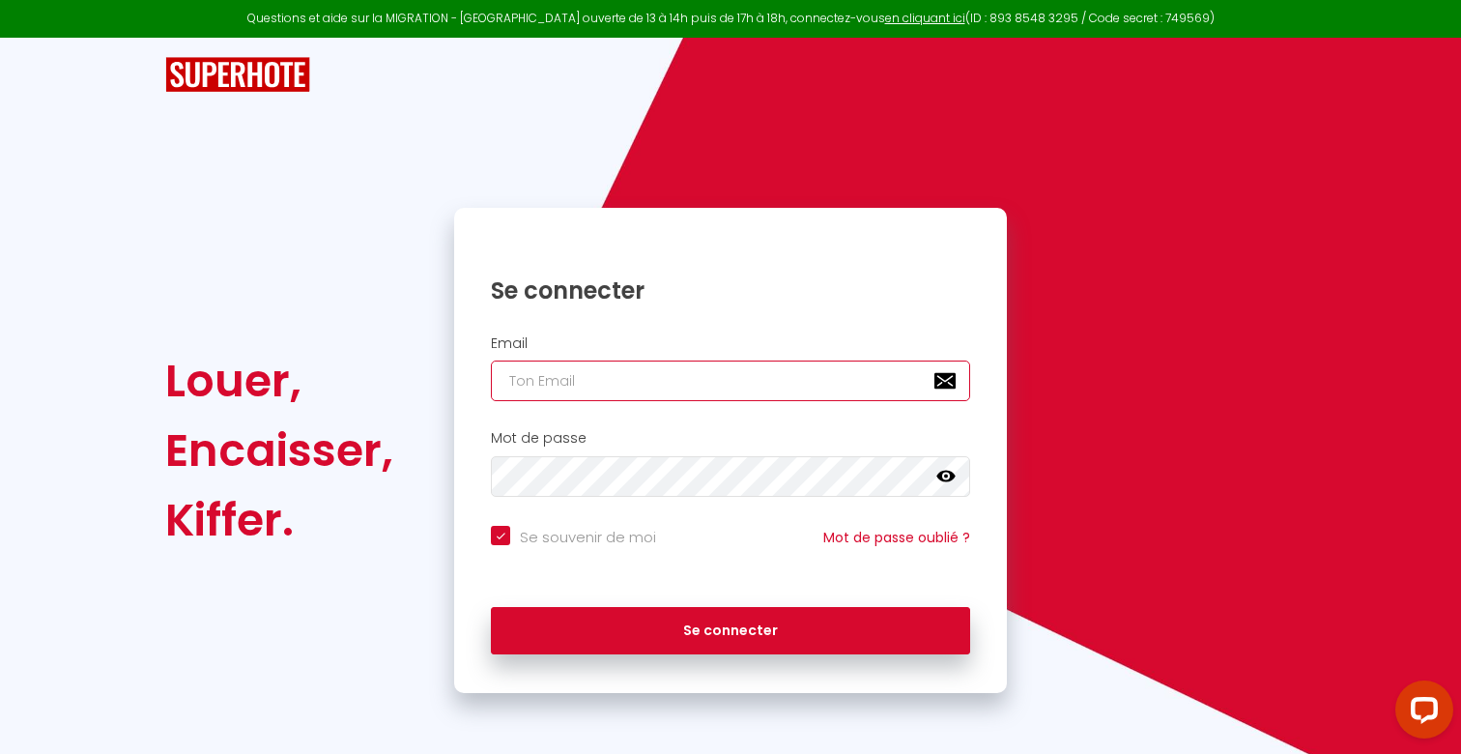
type input "[EMAIL_ADDRESS][PERSON_NAME][DOMAIN_NAME]"
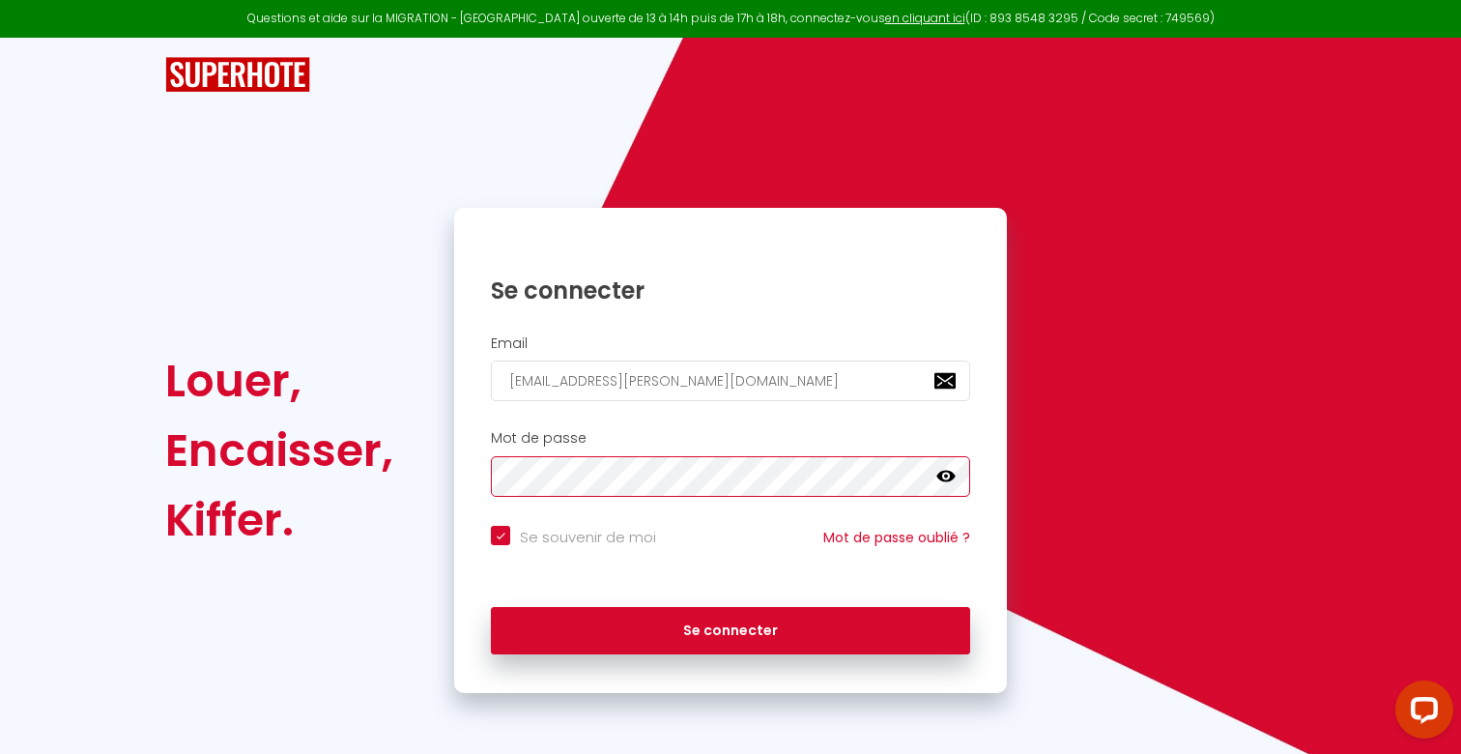
click at [731, 627] on button "Se connecter" at bounding box center [730, 631] width 479 height 48
checkbox input "true"
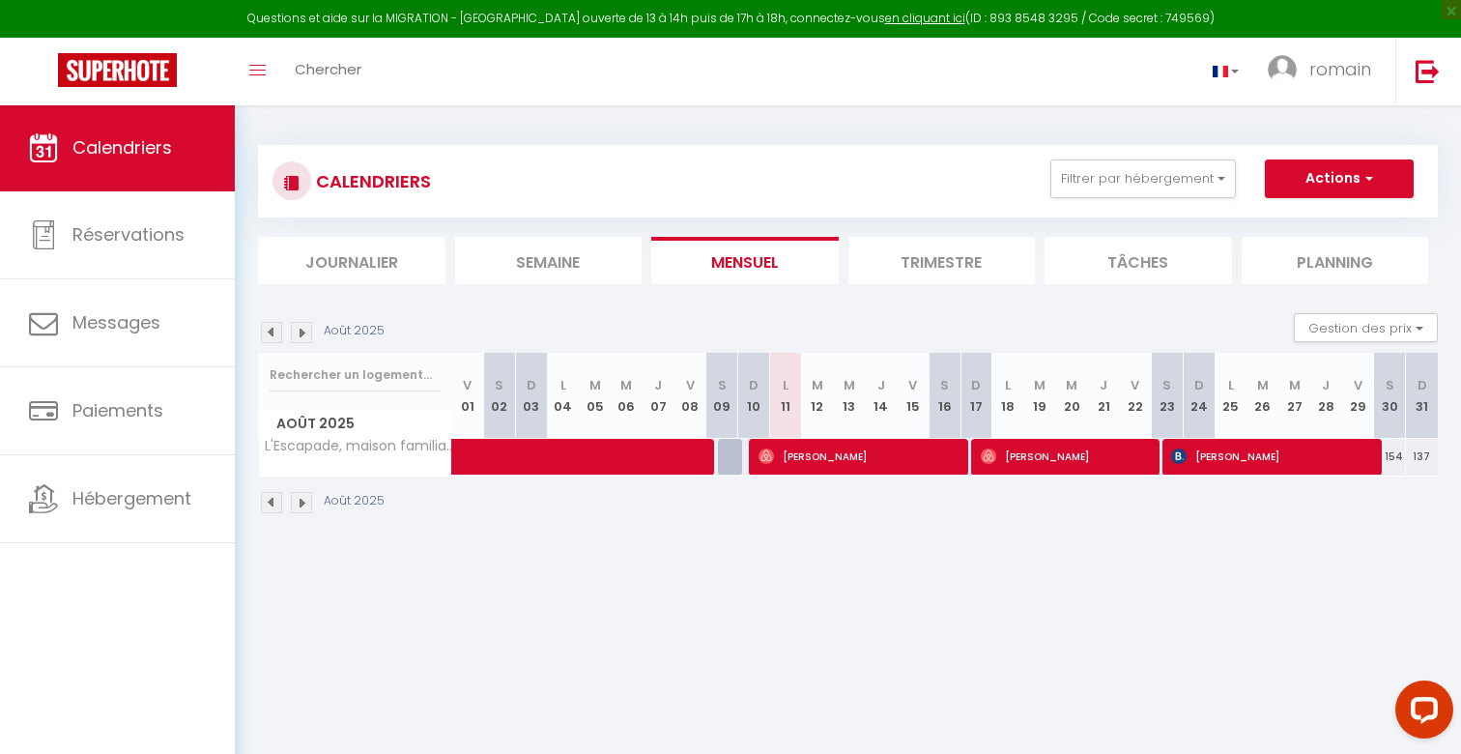
scroll to position [1, 0]
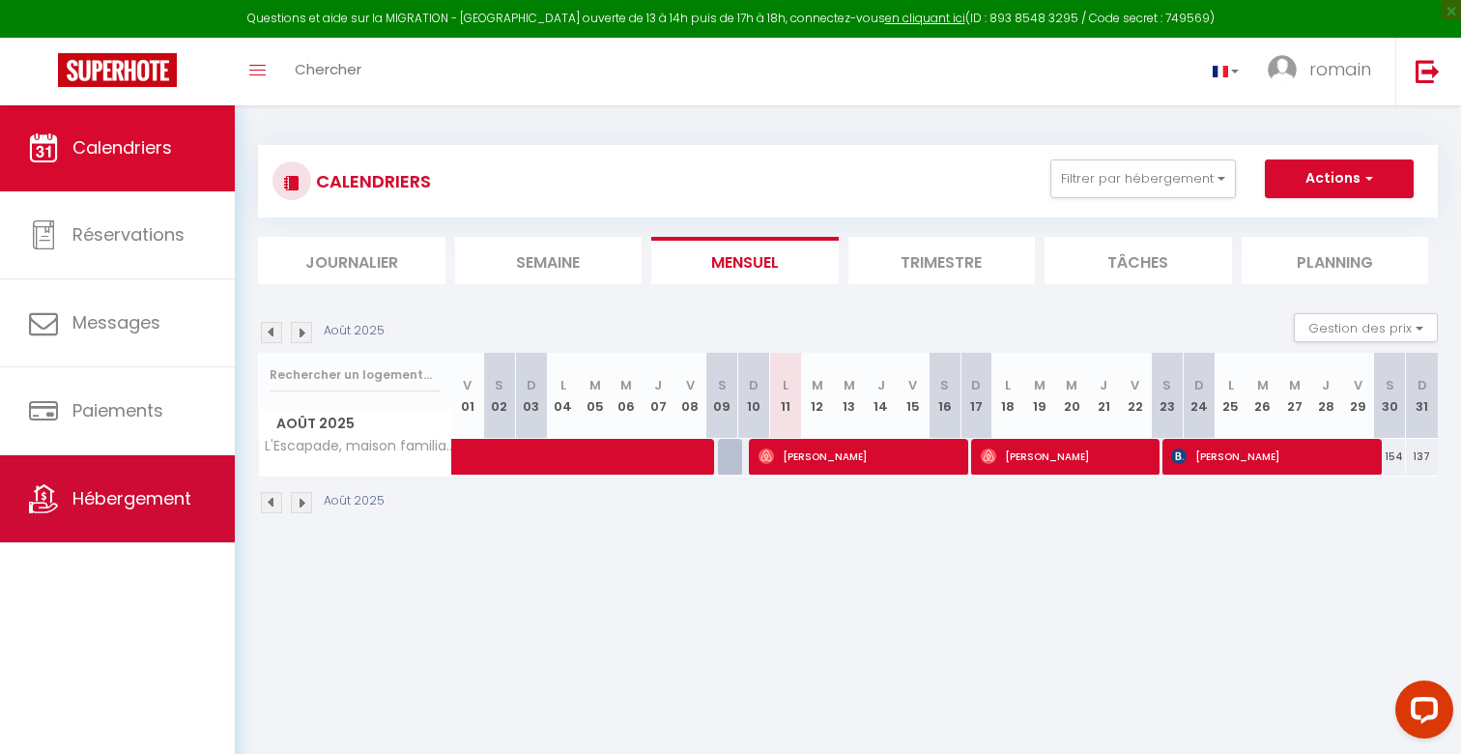
click at [165, 507] on span "Hébergement" at bounding box center [131, 498] width 119 height 24
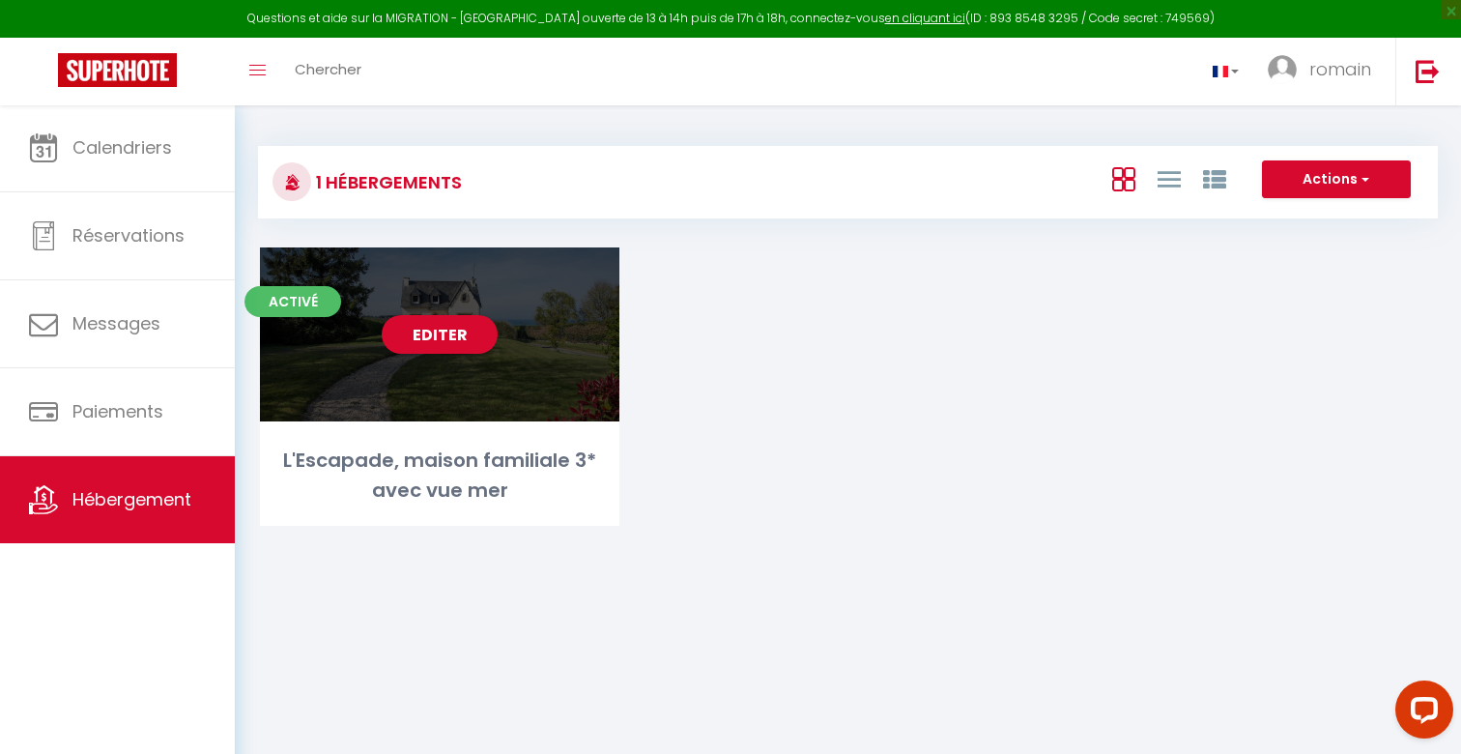
click at [505, 353] on div "Editer" at bounding box center [439, 334] width 359 height 174
select select "3"
select select "2"
select select "1"
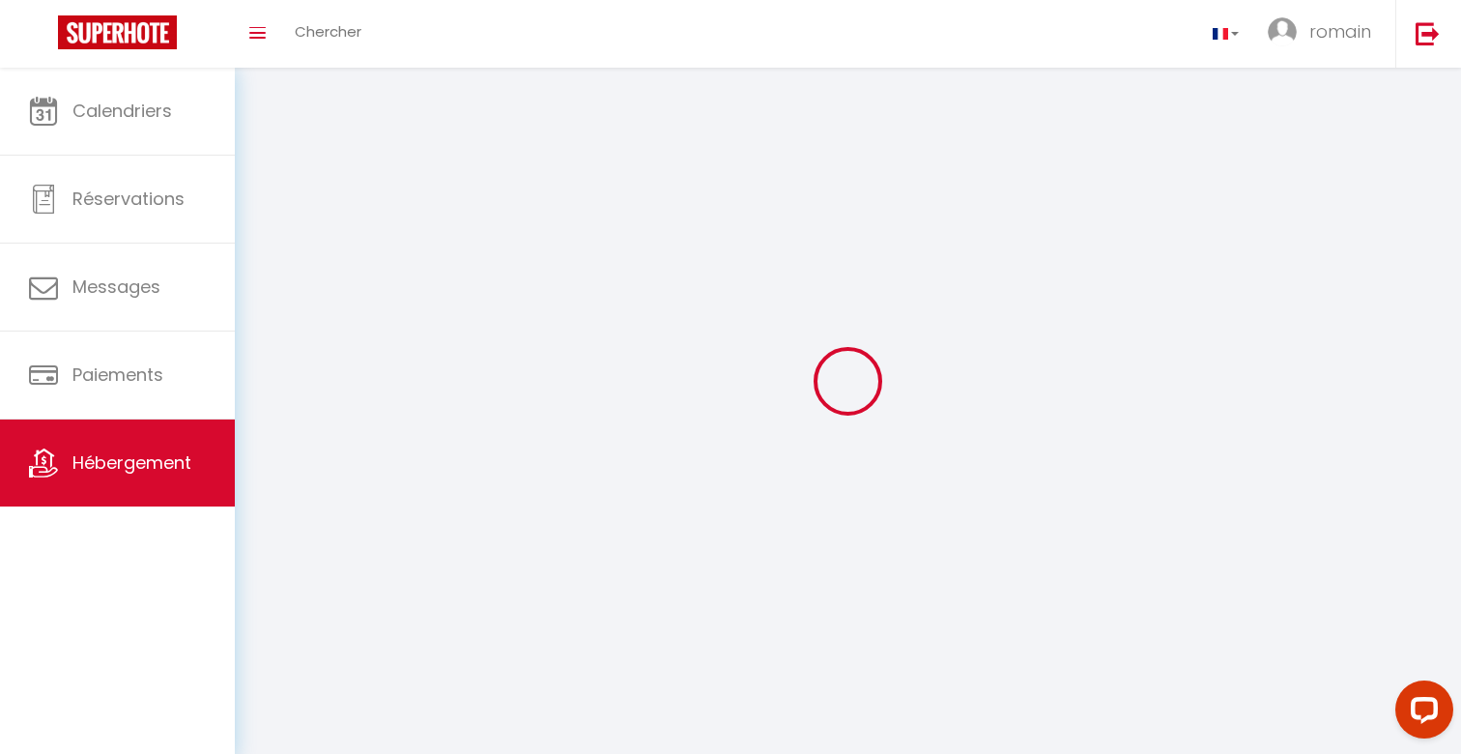
select select
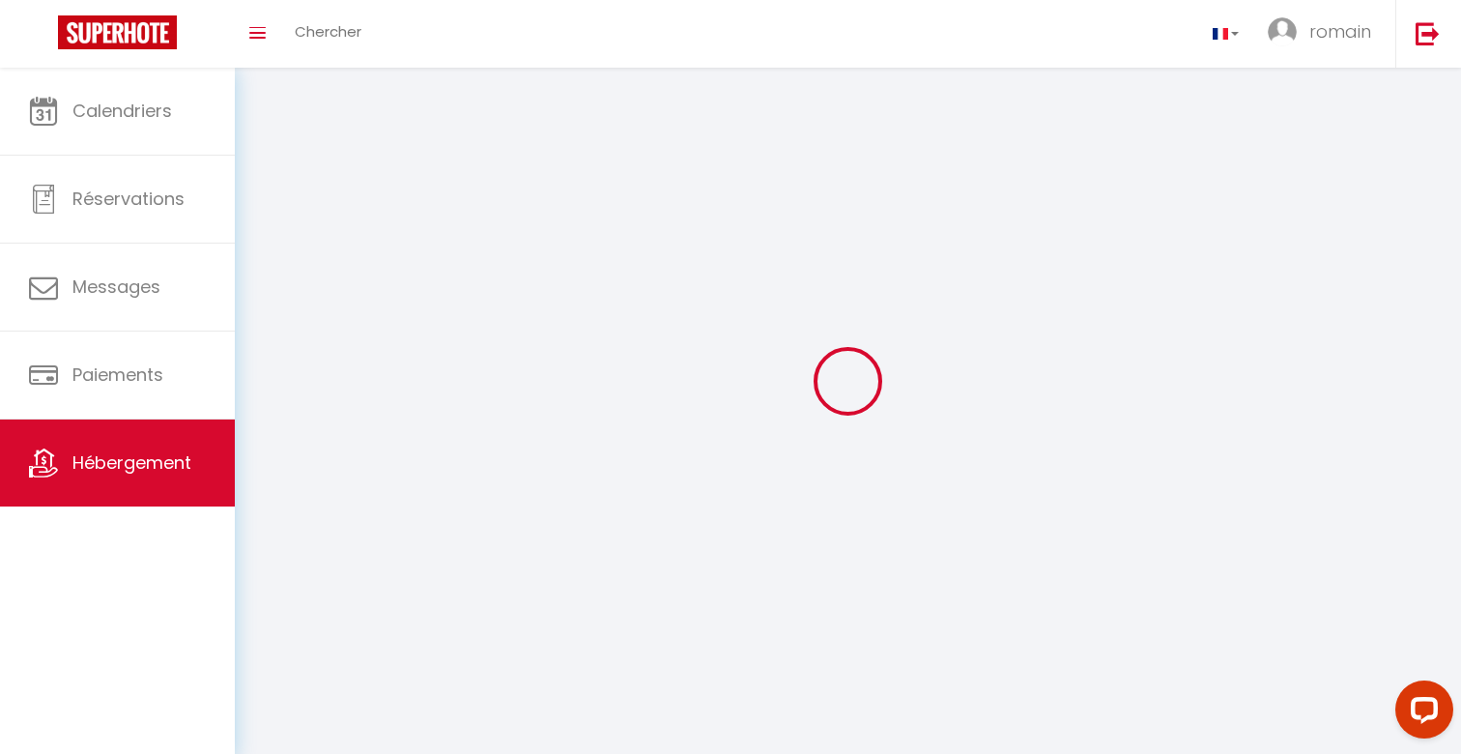
select select
checkbox input "false"
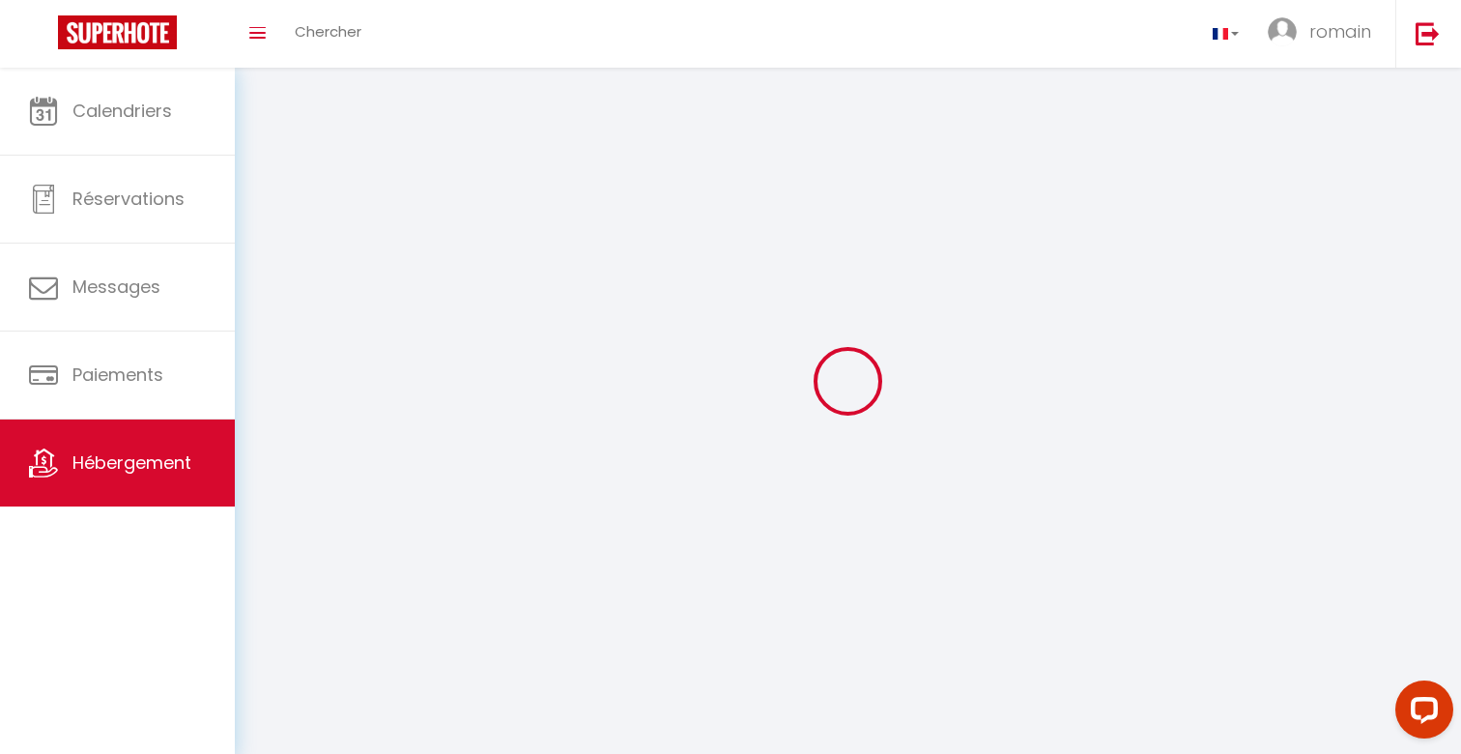
checkbox input "false"
select select
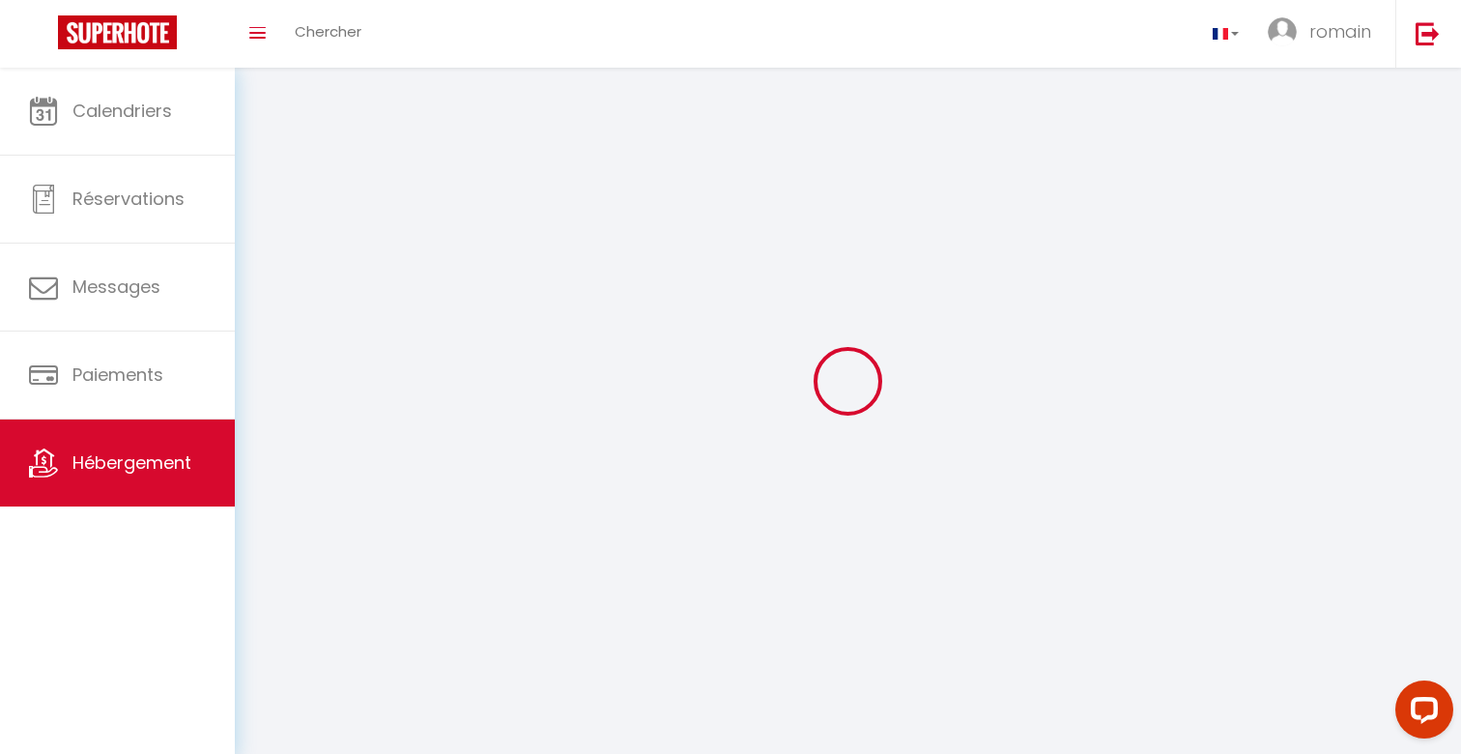
select select
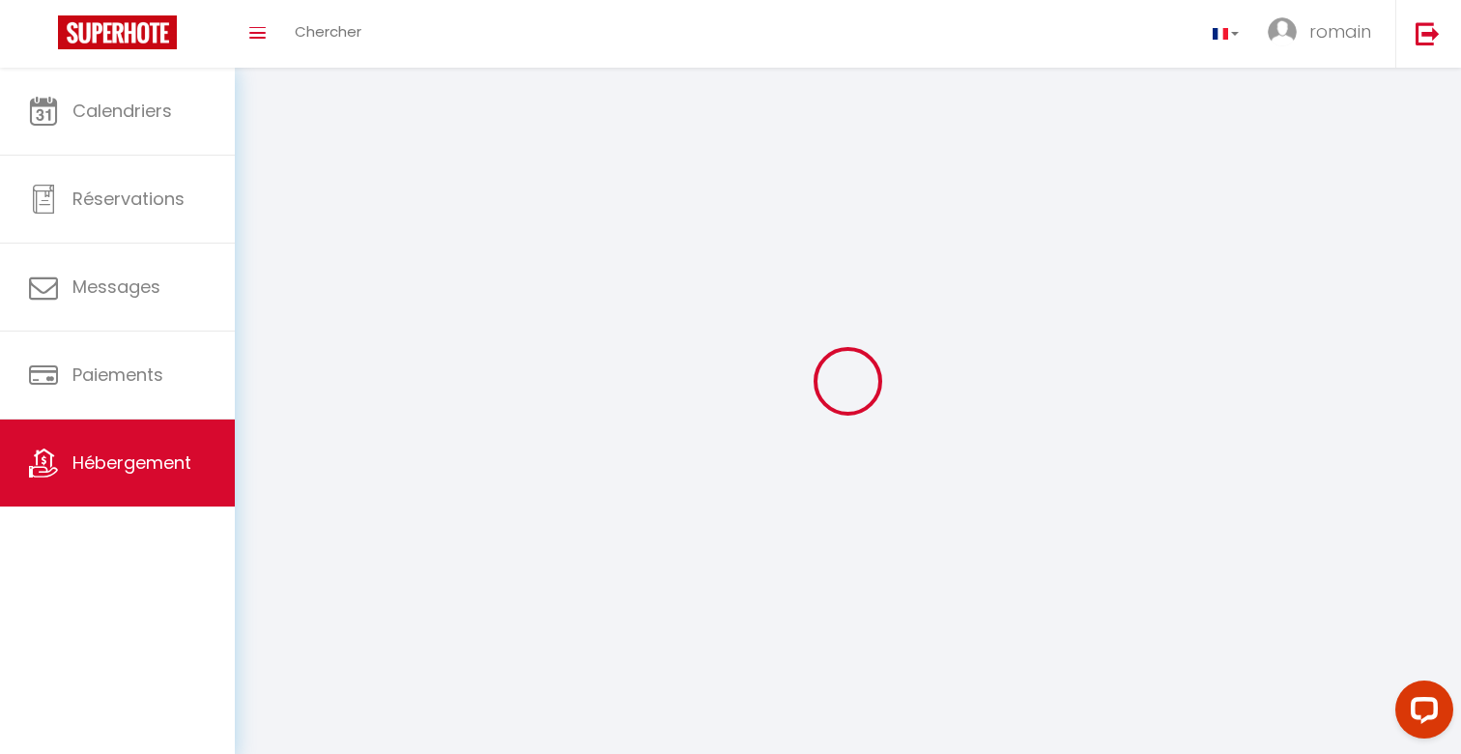
checkbox input "false"
select select
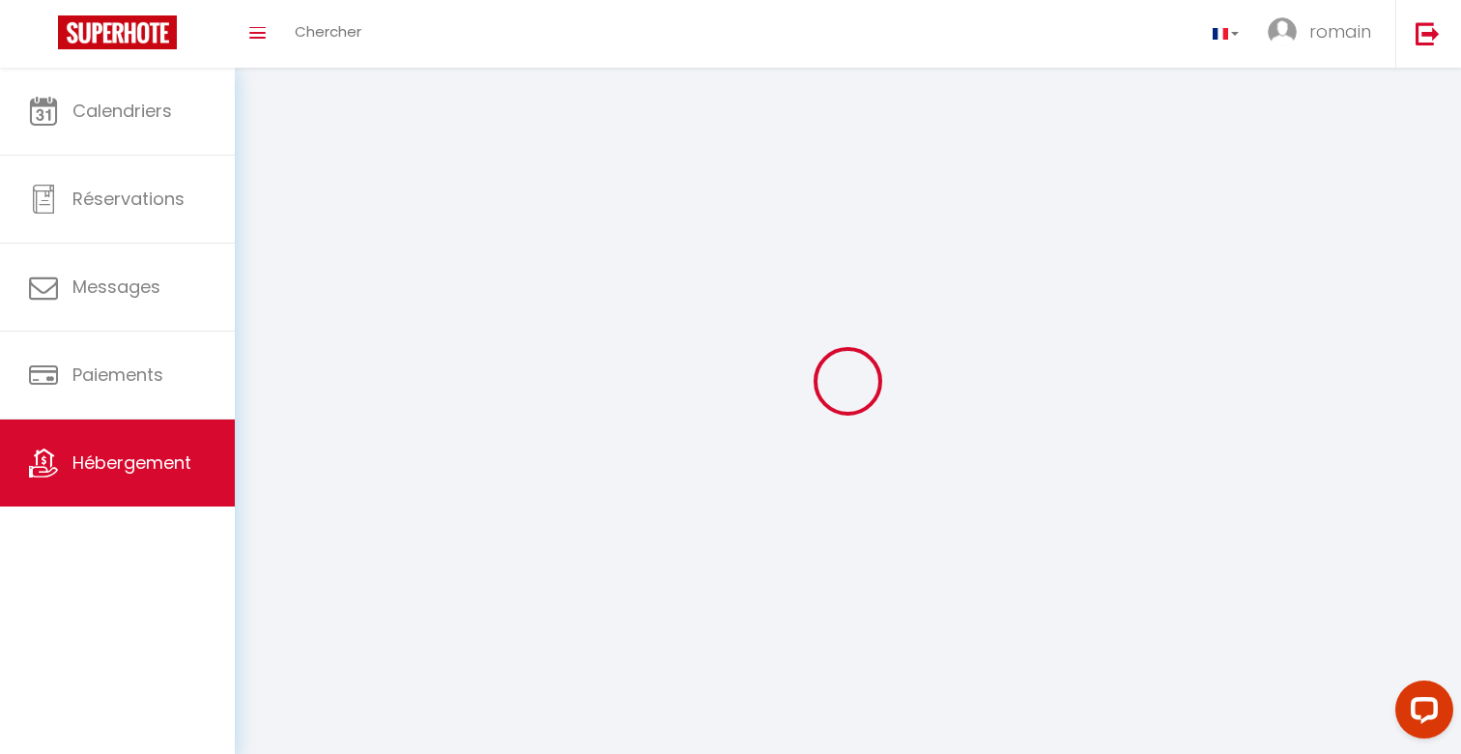
select select
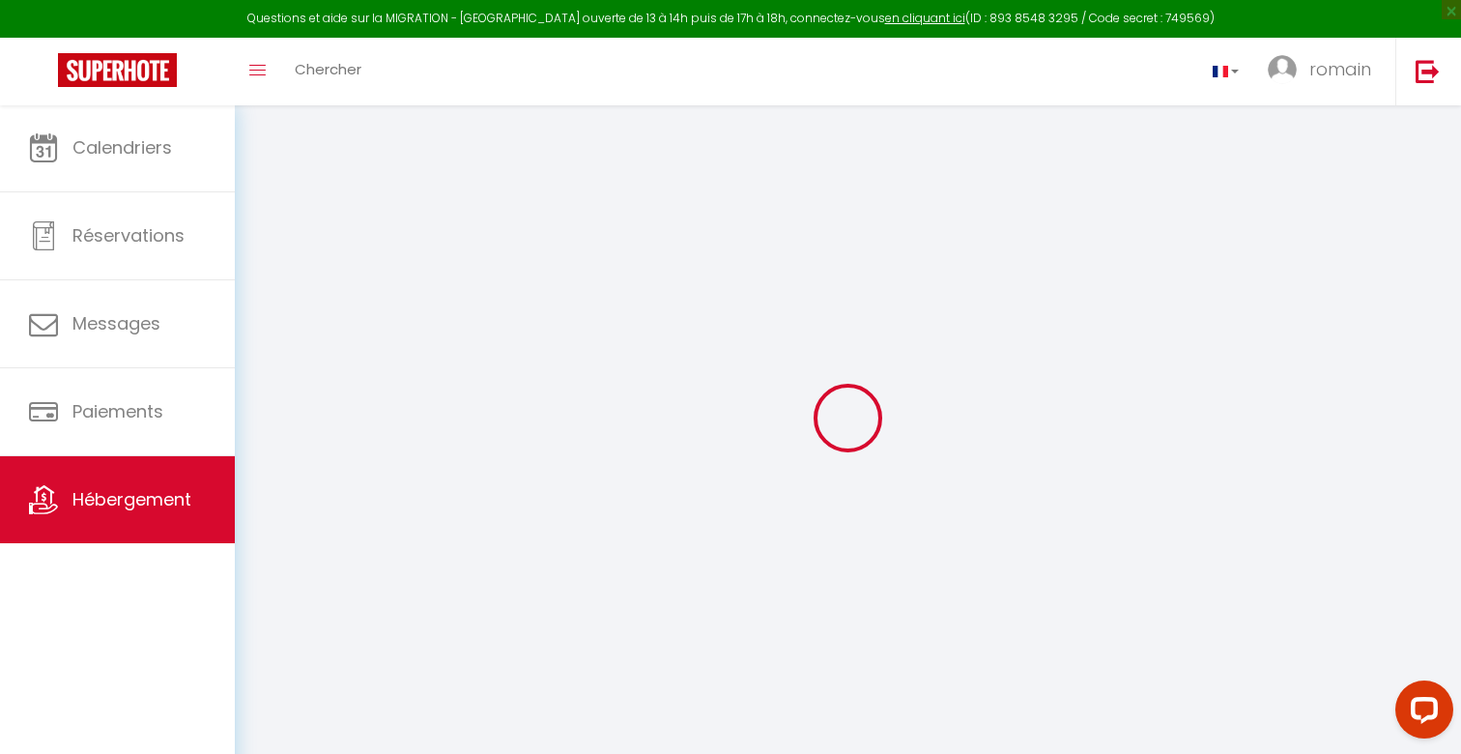
select select
type input "[EMAIL_ADDRESS][PERSON_NAME][DOMAIN_NAME]"
checkbox input "true"
select select
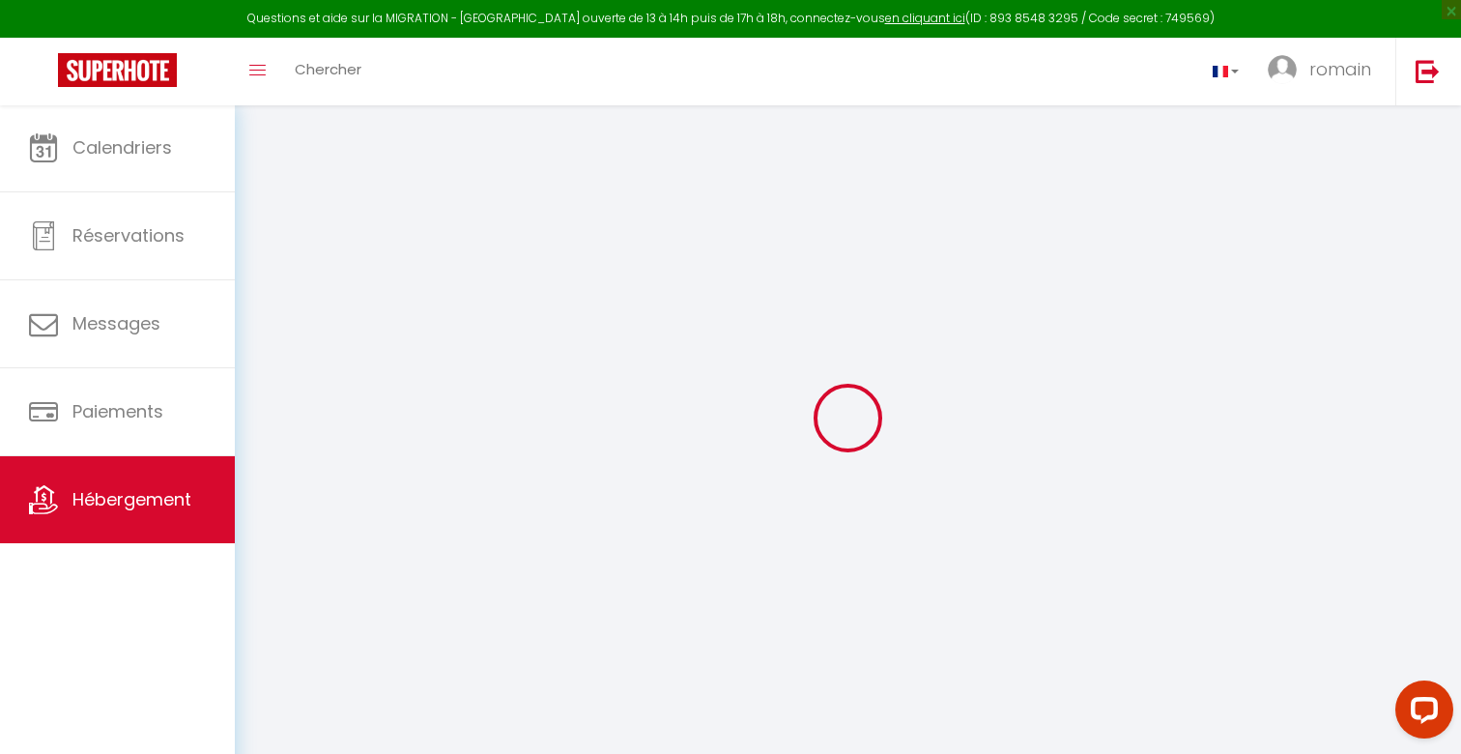
select select
checkbox input "false"
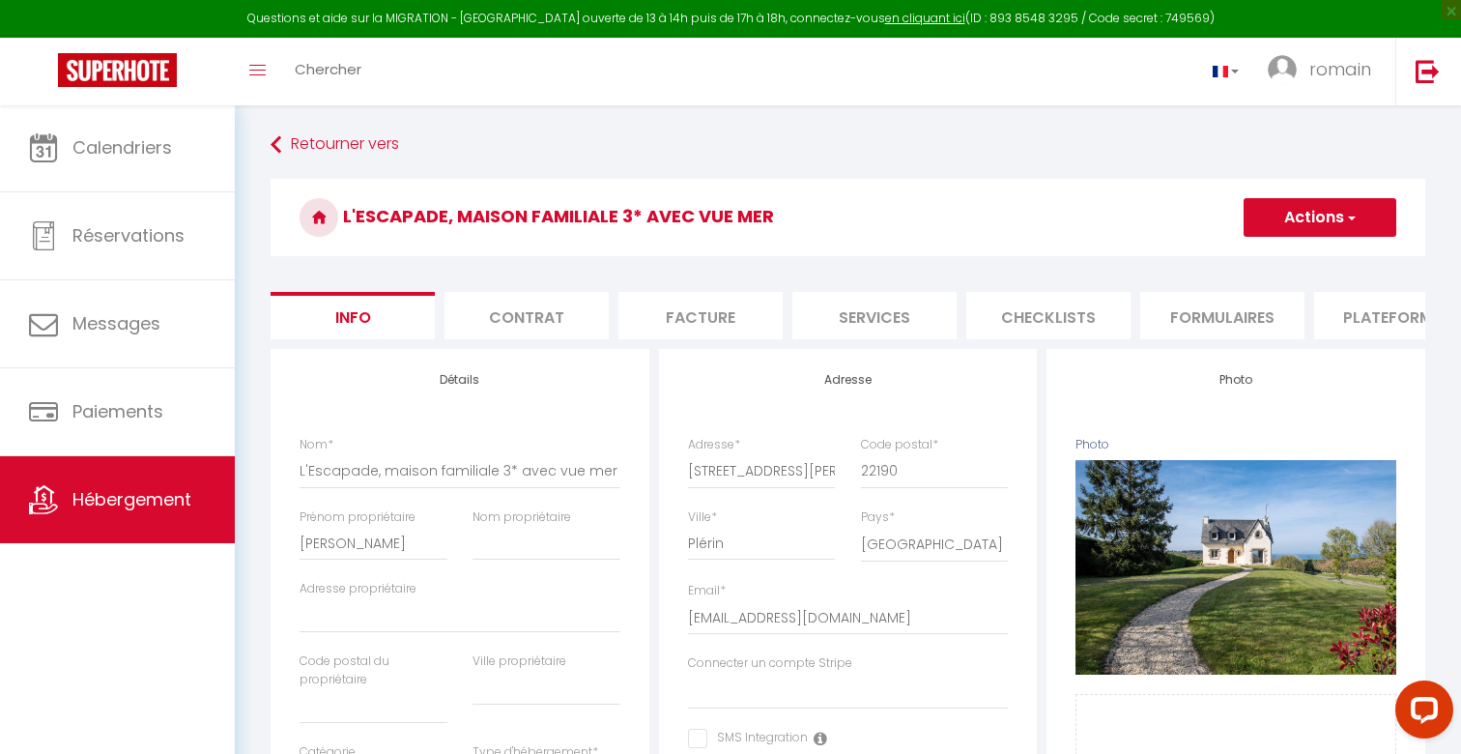
click at [877, 318] on li "Services" at bounding box center [874, 315] width 164 height 47
select select
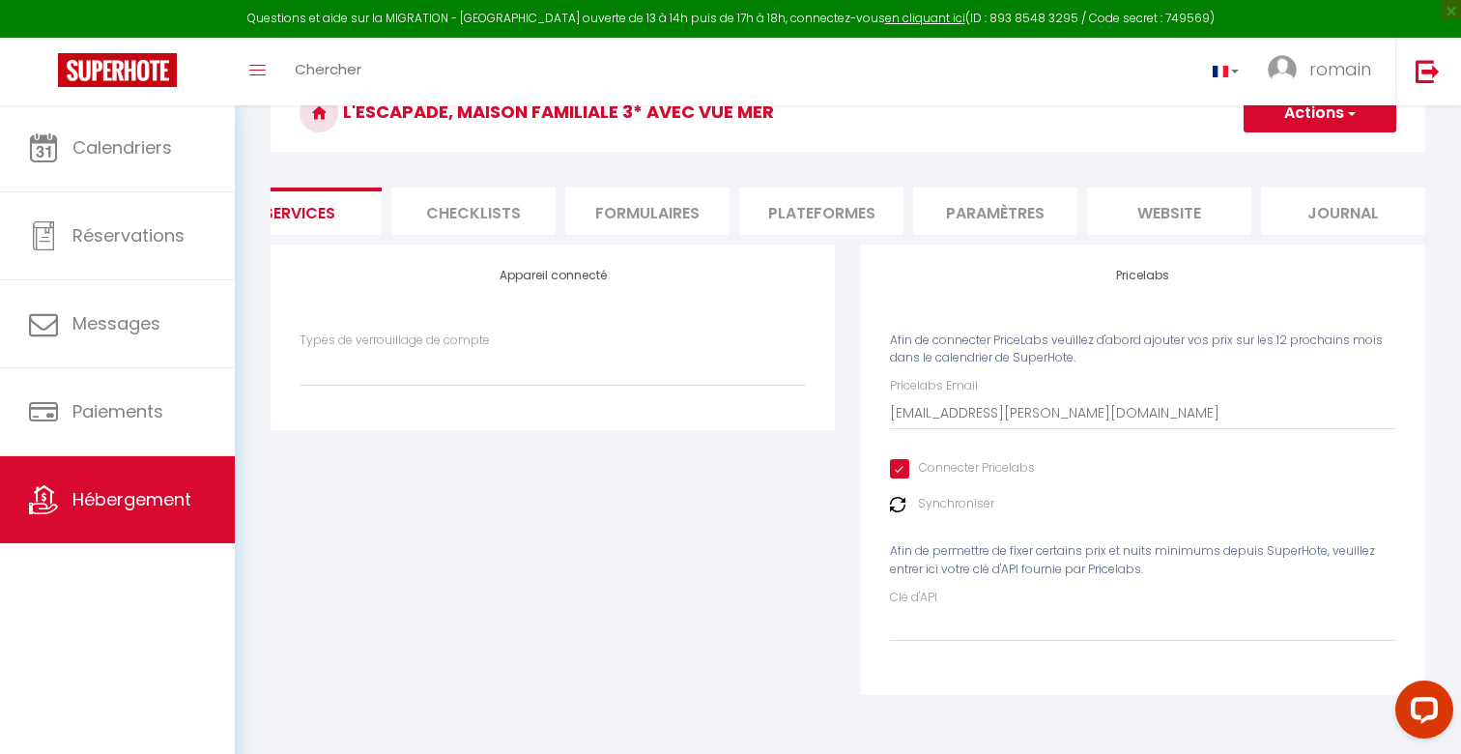
scroll to position [0, 575]
click at [1301, 217] on li "Journal" at bounding box center [1343, 210] width 164 height 47
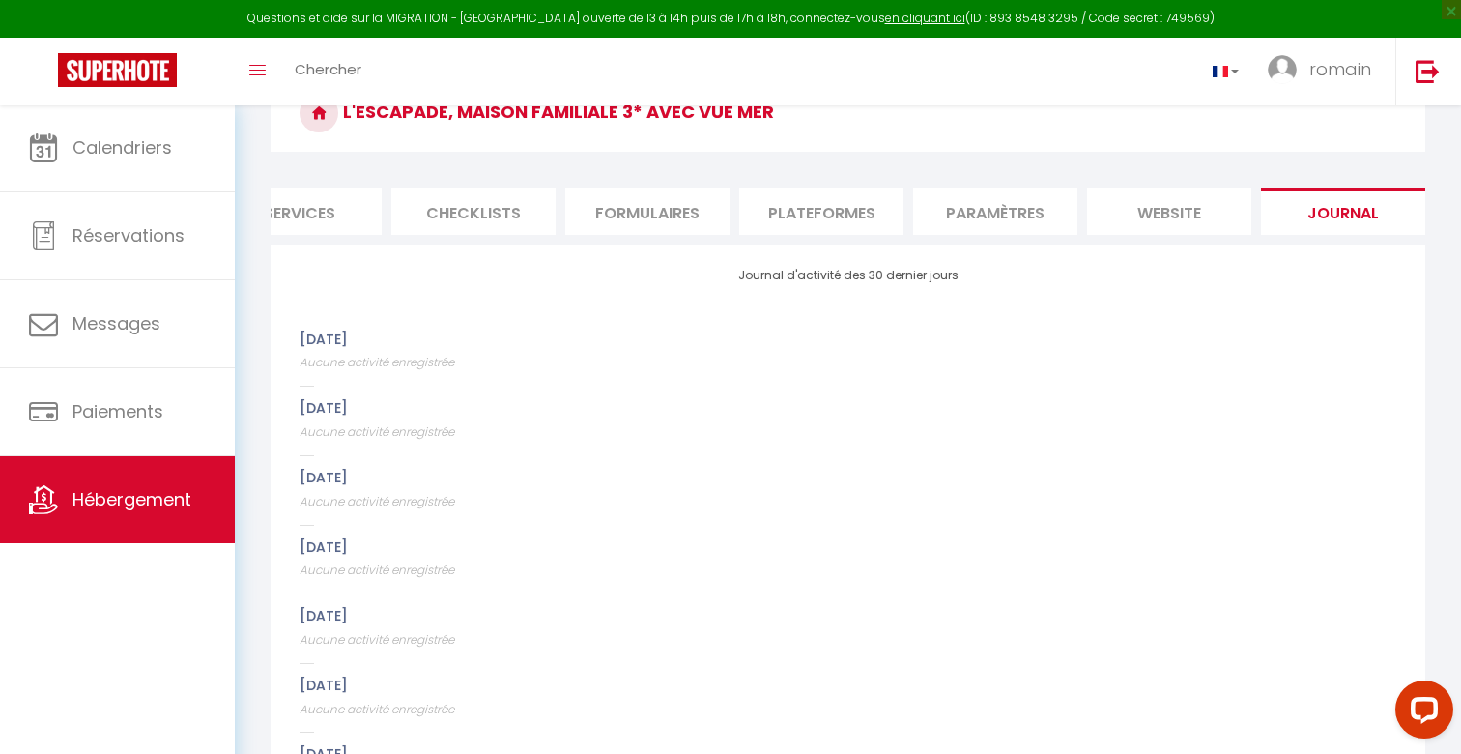
click at [1204, 214] on li "website" at bounding box center [1169, 210] width 164 height 47
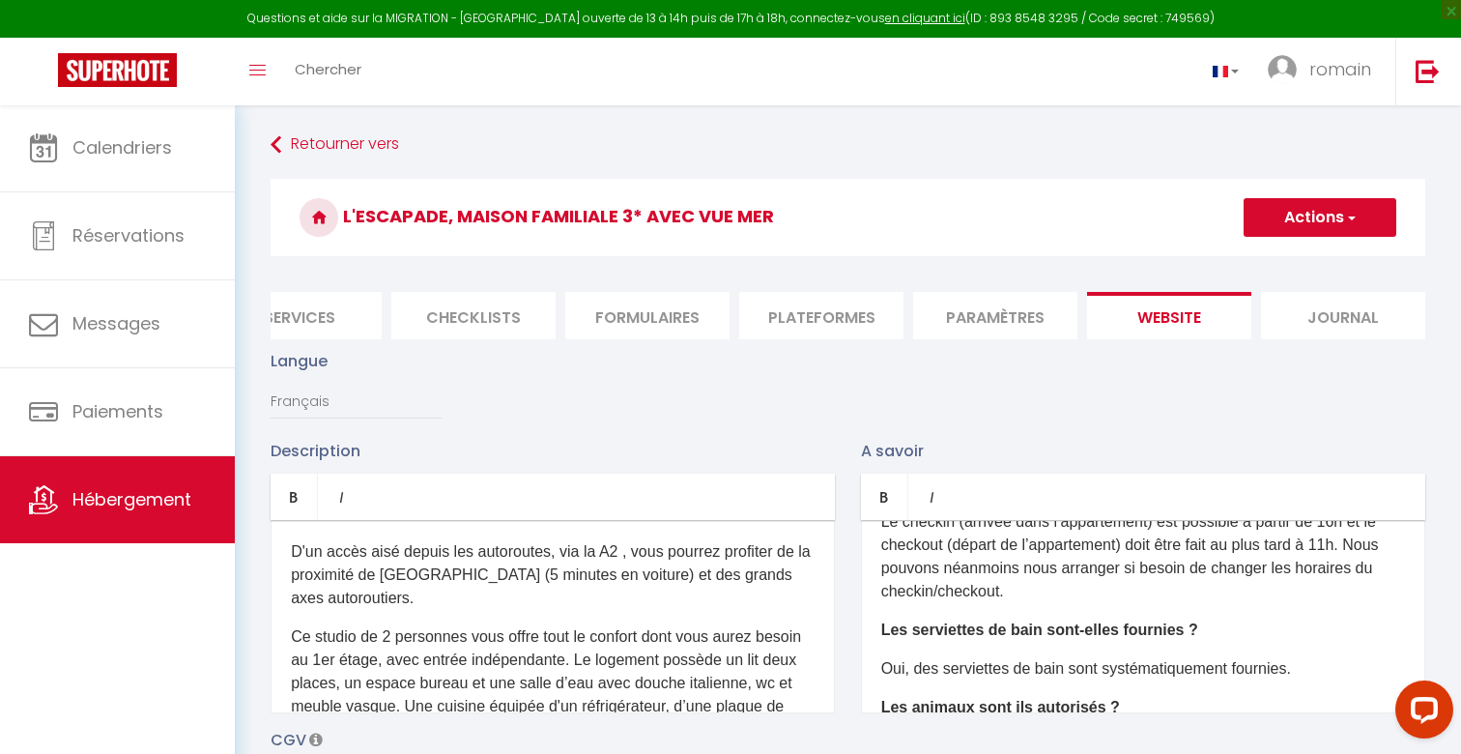
click at [996, 309] on li "Paramètres" at bounding box center [995, 315] width 164 height 47
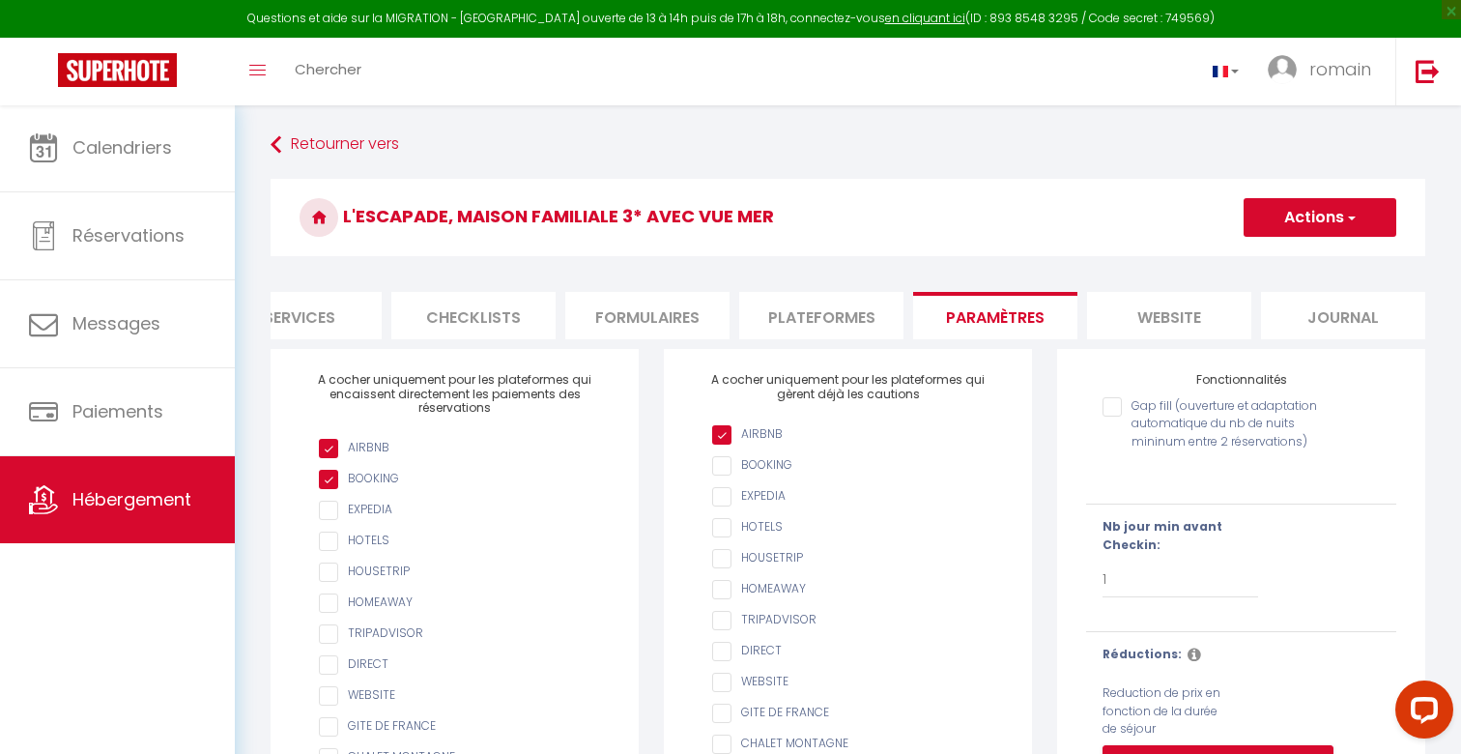
click at [857, 326] on li "Plateformes" at bounding box center [821, 315] width 164 height 47
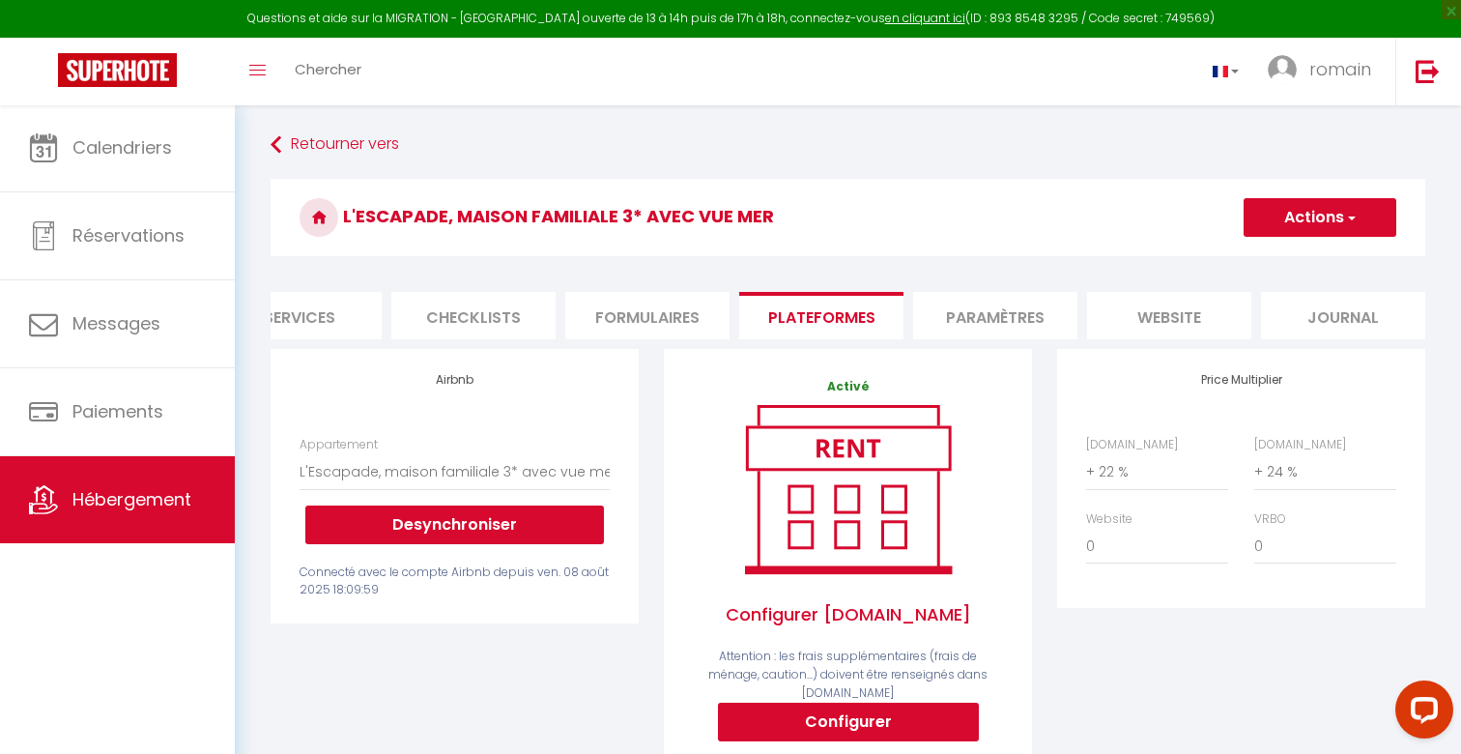
click at [677, 332] on li "Formulaires" at bounding box center [647, 315] width 164 height 47
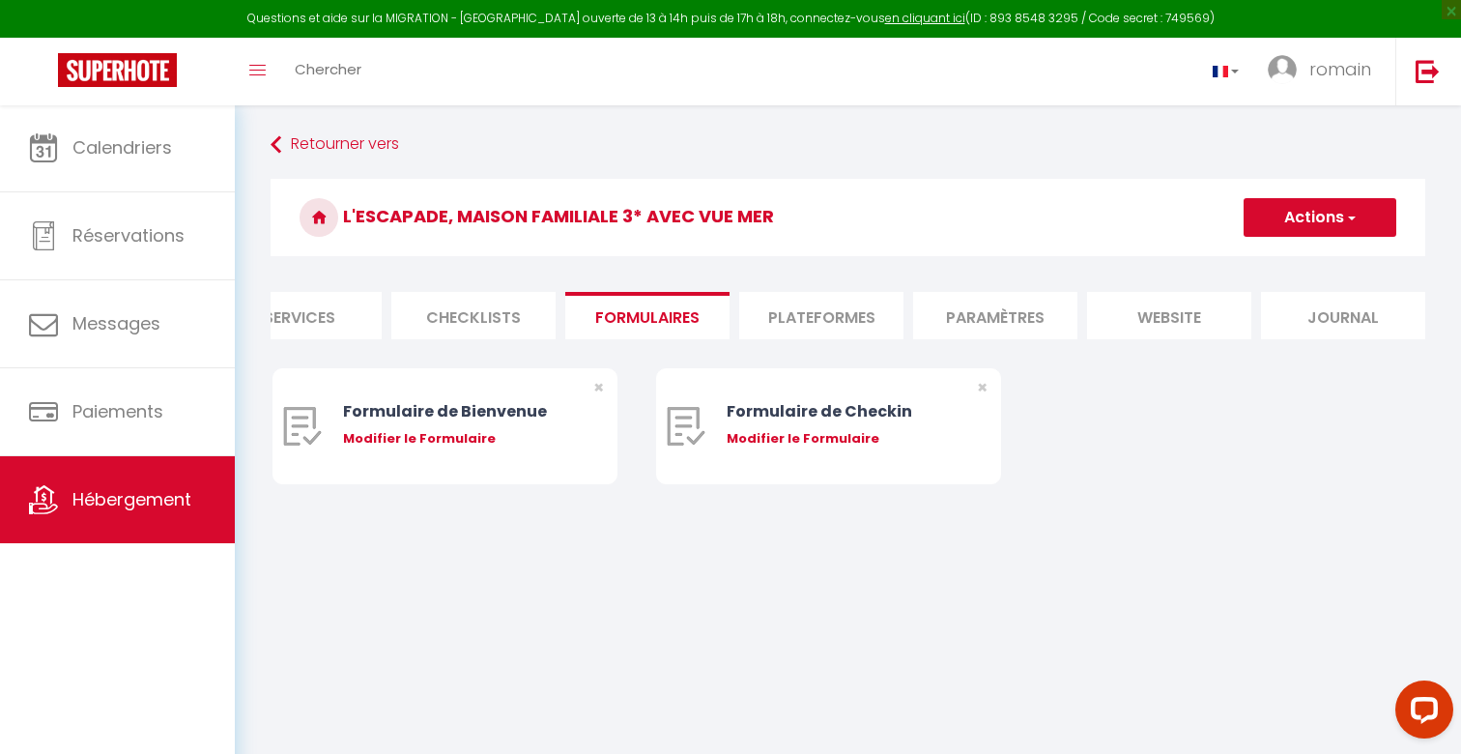
click at [503, 310] on li "Checklists" at bounding box center [473, 315] width 164 height 47
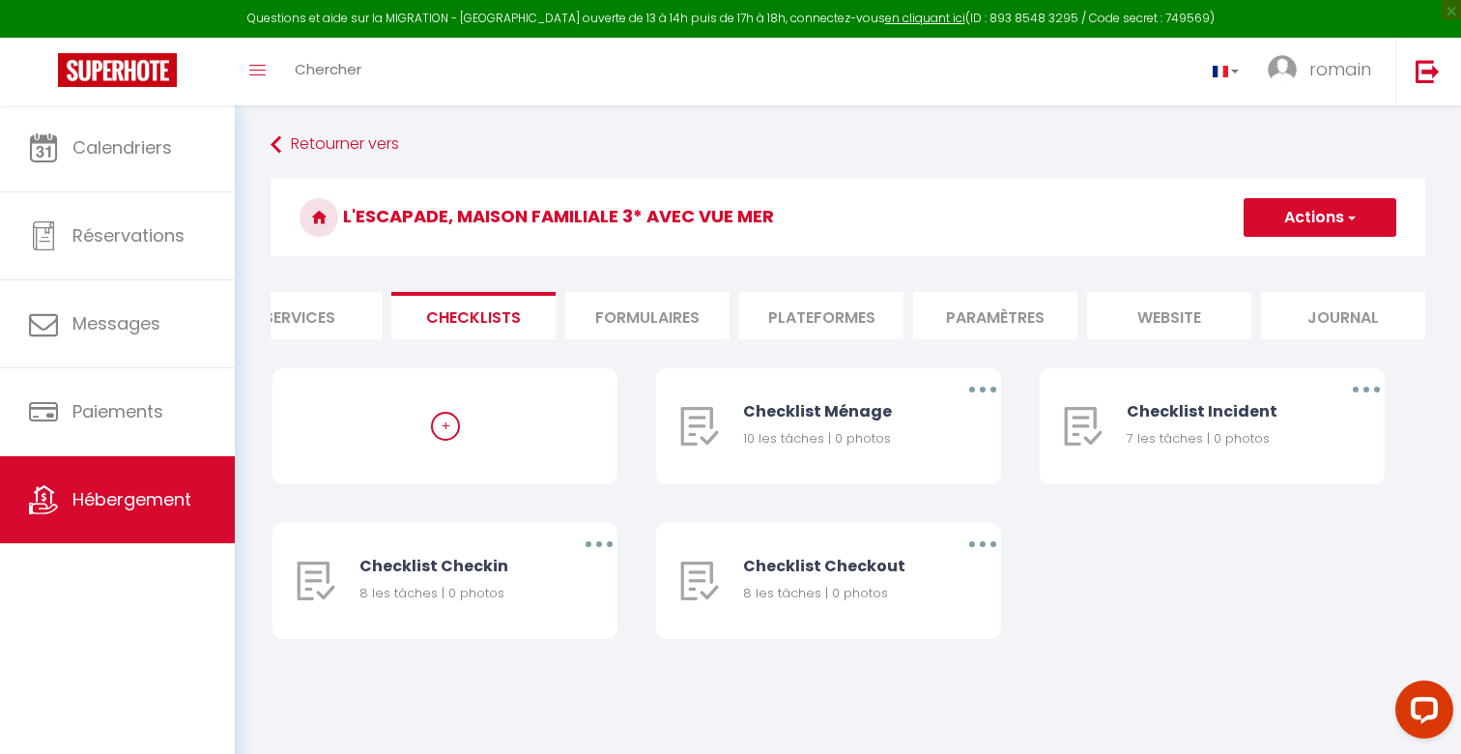
click at [348, 341] on form "L'Escapade, maison familiale 3* avec vue mer Actions Créer une nouvelle liste d…" at bounding box center [848, 428] width 1155 height 499
click at [348, 330] on li "Services" at bounding box center [299, 315] width 164 height 47
select select
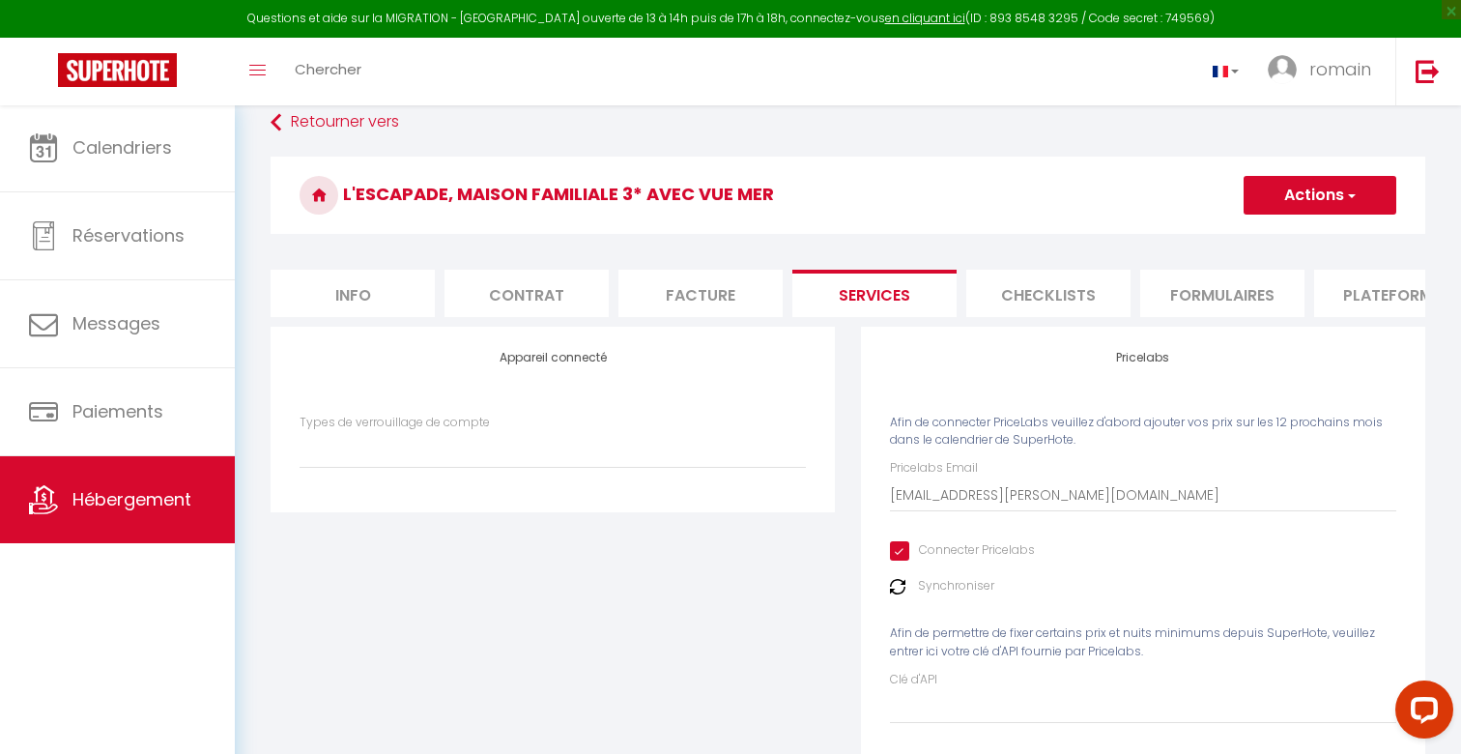
click at [700, 278] on li "Facture" at bounding box center [700, 293] width 164 height 47
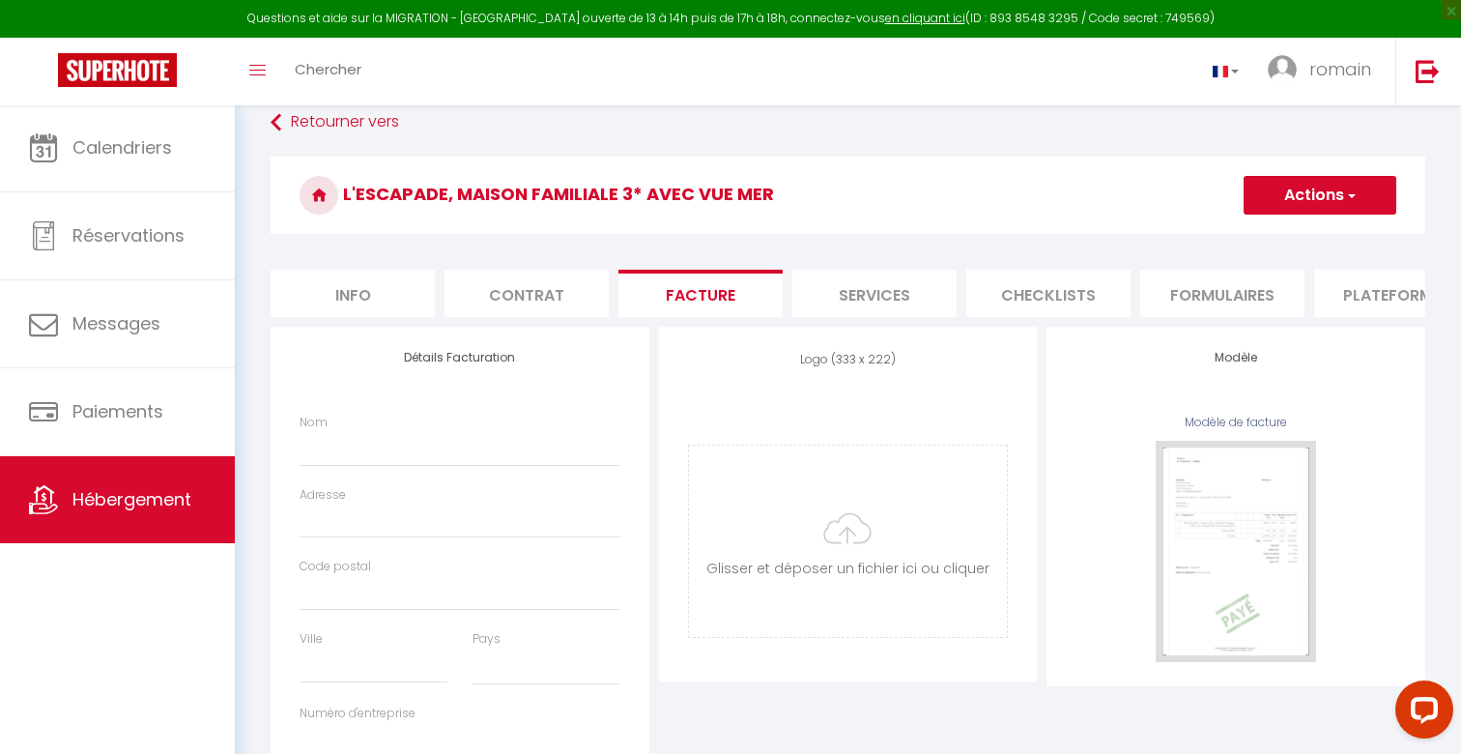
select select
click at [531, 276] on li "Contrat" at bounding box center [527, 293] width 164 height 47
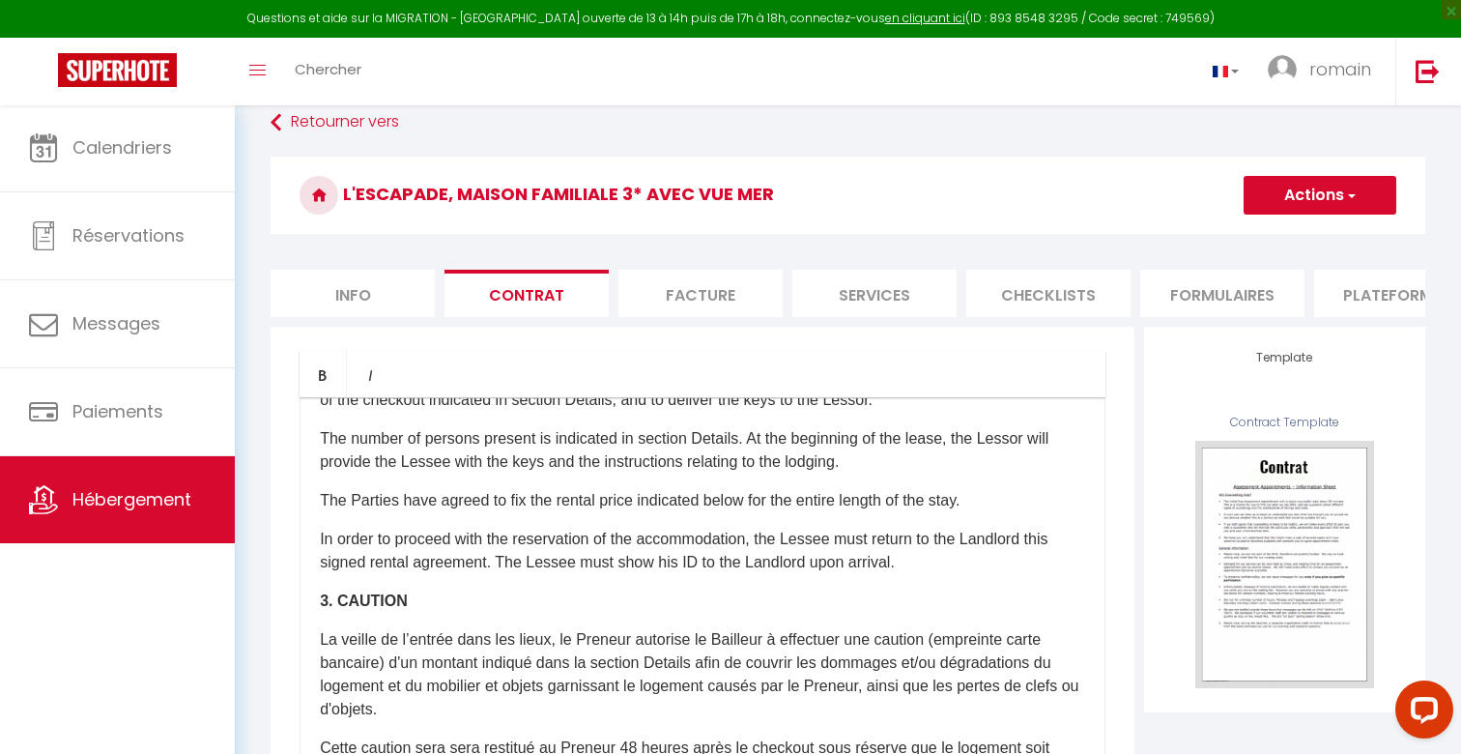
scroll to position [770, 0]
click at [398, 291] on li "Info" at bounding box center [353, 293] width 164 height 47
select select
checkbox input "false"
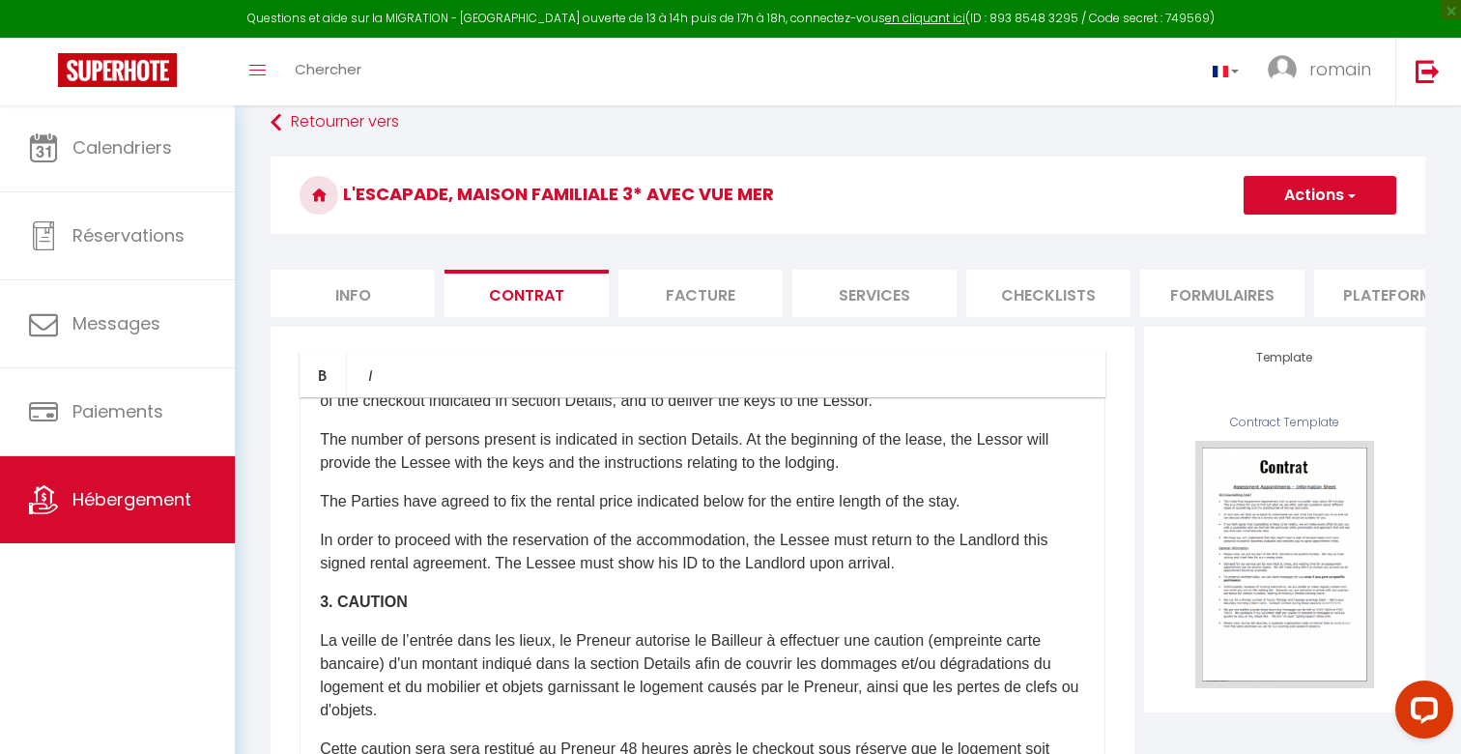
checkbox input "false"
